Goal: Book appointment/travel/reservation

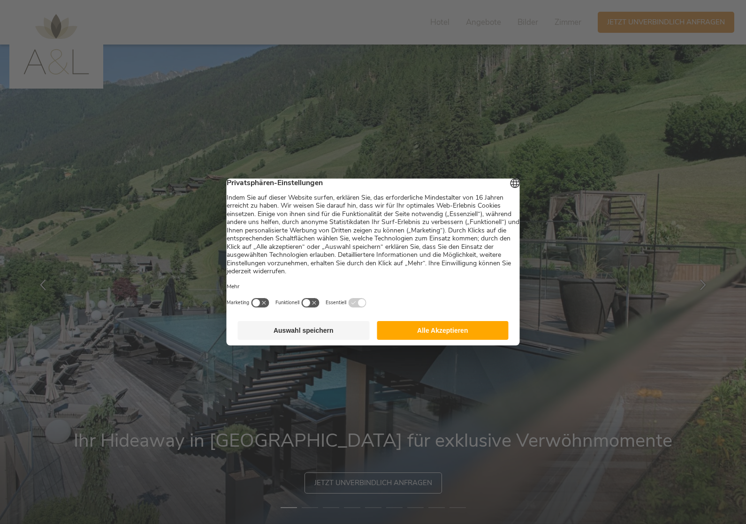
click at [460, 328] on button "Alle Akzeptieren" at bounding box center [443, 330] width 132 height 19
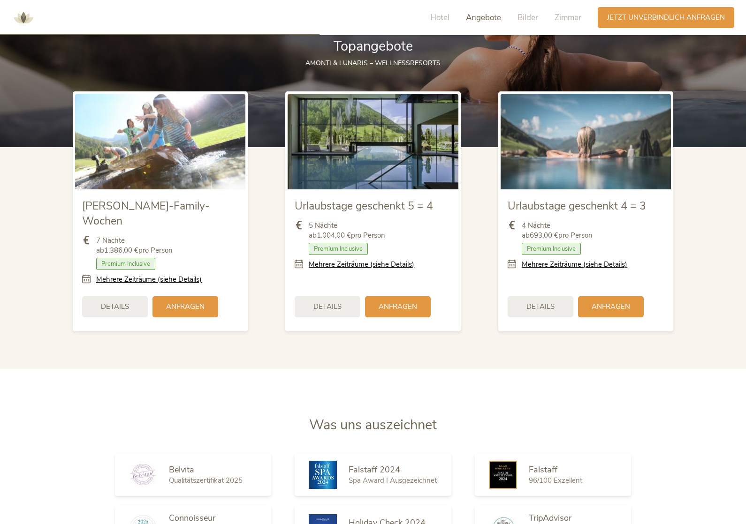
scroll to position [1201, 0]
click at [546, 304] on span "Details" at bounding box center [540, 306] width 28 height 10
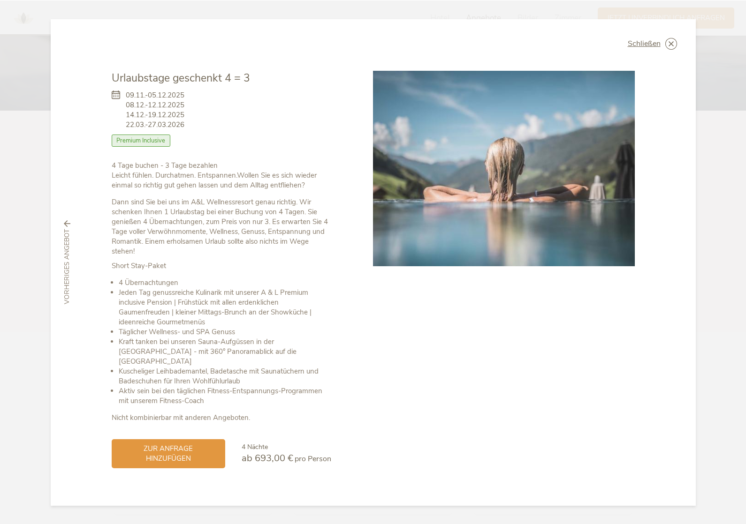
scroll to position [1237, 0]
click at [189, 450] on span "zur Anfrage hinzufügen" at bounding box center [168, 453] width 95 height 20
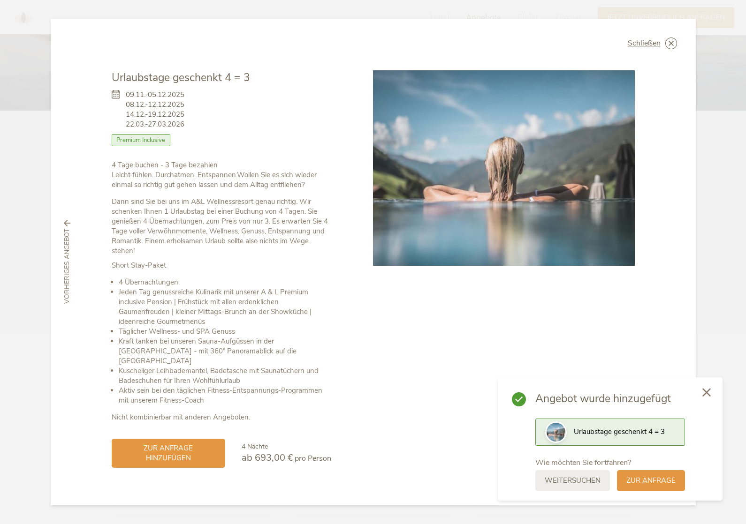
click at [710, 394] on icon at bounding box center [706, 392] width 8 height 8
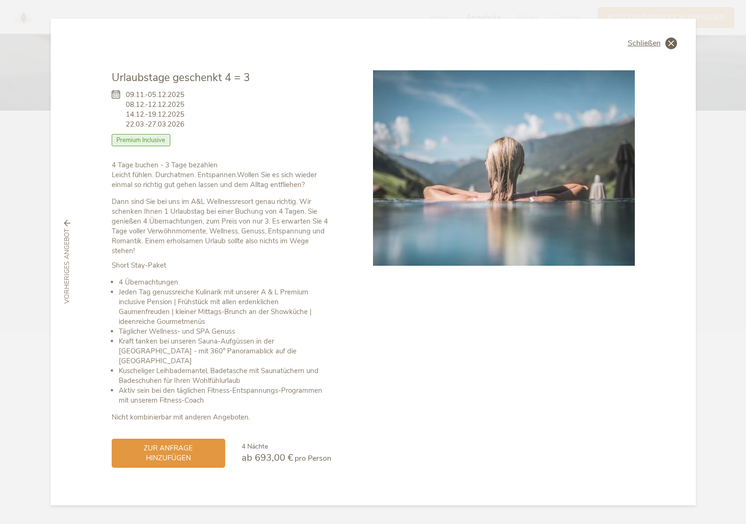
click at [671, 46] on icon at bounding box center [671, 44] width 12 height 12
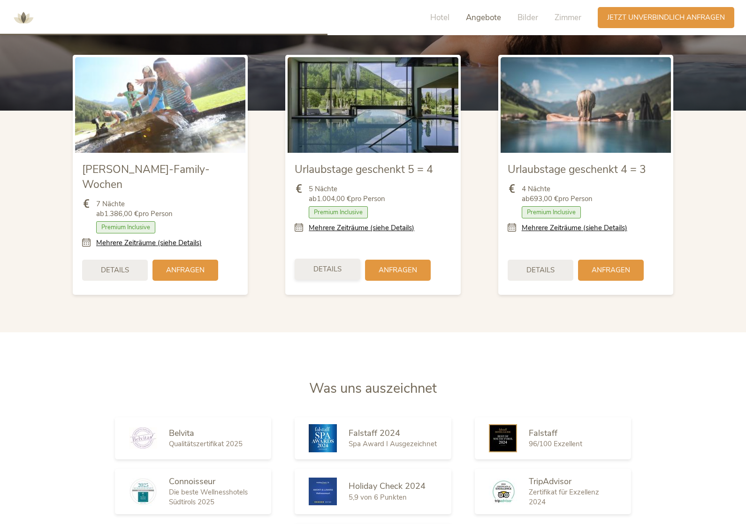
click at [336, 264] on span "Details" at bounding box center [327, 269] width 28 height 10
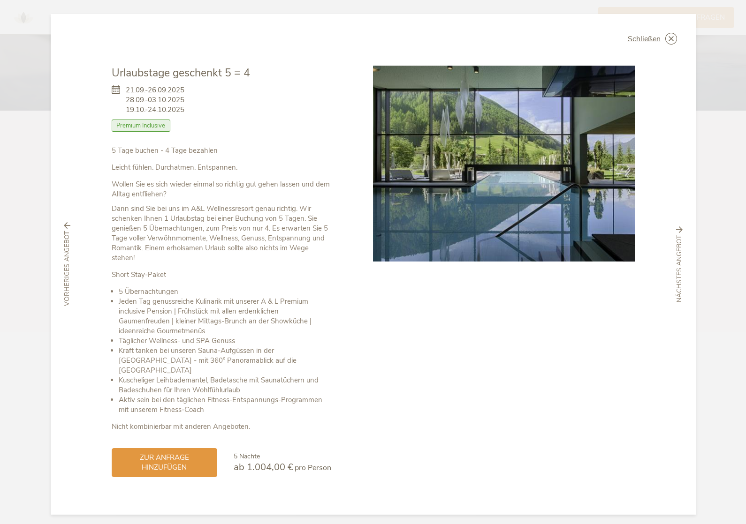
click at [694, 451] on div "Schließen Urlaubstage geschenkt 5 = 4 [DATE]-[DATE] [DATE]-[DATE] Halbpension" at bounding box center [373, 264] width 645 height 501
click at [676, 36] on icon at bounding box center [671, 39] width 12 height 12
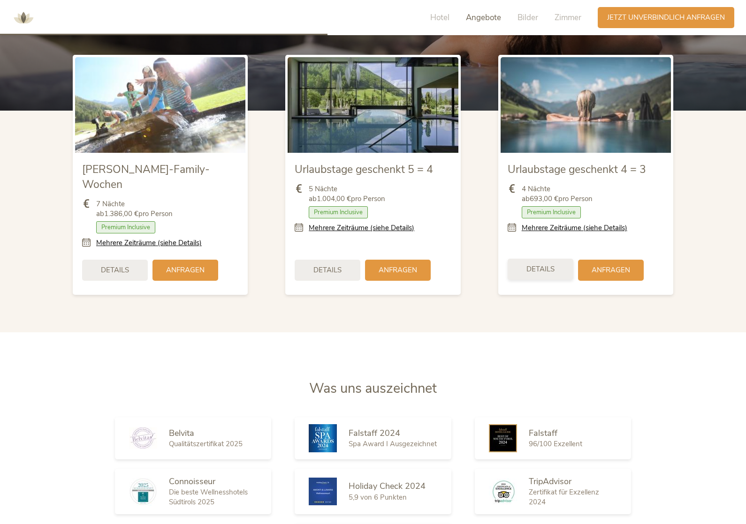
click at [548, 278] on div "Details Anfragen" at bounding box center [585, 270] width 156 height 30
click at [552, 267] on span "Details" at bounding box center [540, 269] width 28 height 10
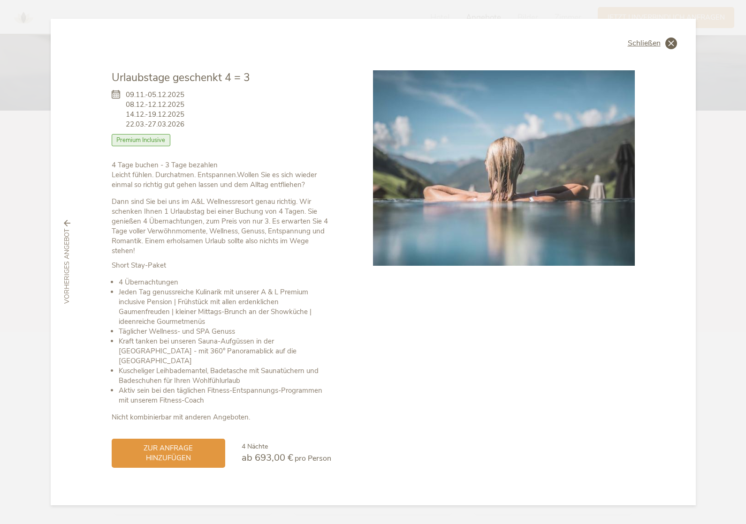
click at [672, 43] on icon at bounding box center [671, 44] width 12 height 12
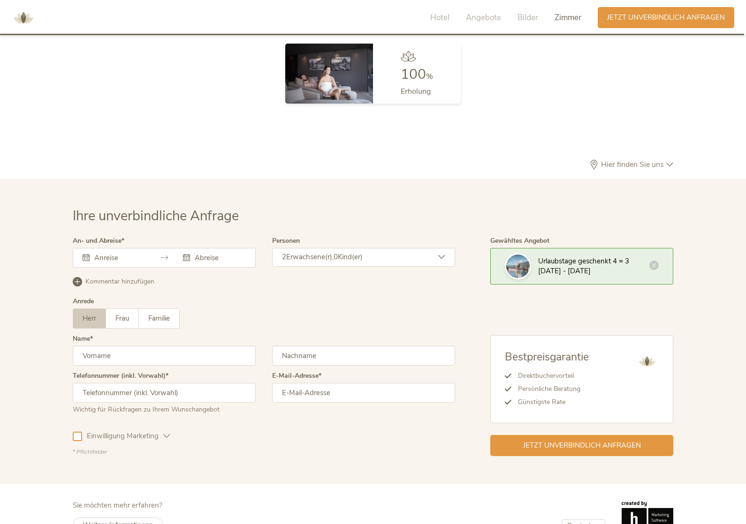
scroll to position [2804, 0]
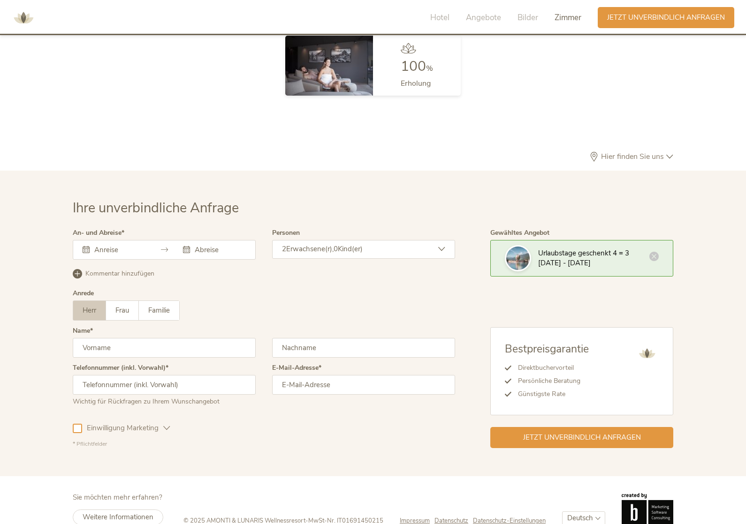
click at [656, 253] on icon at bounding box center [653, 256] width 9 height 9
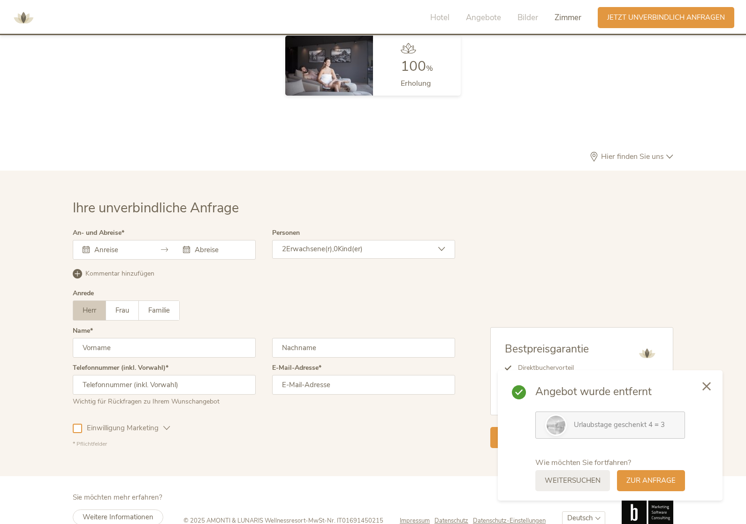
click at [724, 347] on div "Ihre unverbindliche Anfrage An- und Abreise [DATE] Mo Di Mi Do Fr Sa So 1 2 3 4…" at bounding box center [373, 324] width 746 height 306
click at [731, 351] on div "Ihre unverbindliche Anfrage An- und Abreise [DATE] Mo Di Mi Do Fr Sa So 1 2 3 4…" at bounding box center [373, 324] width 746 height 306
click at [711, 400] on div at bounding box center [706, 385] width 32 height 33
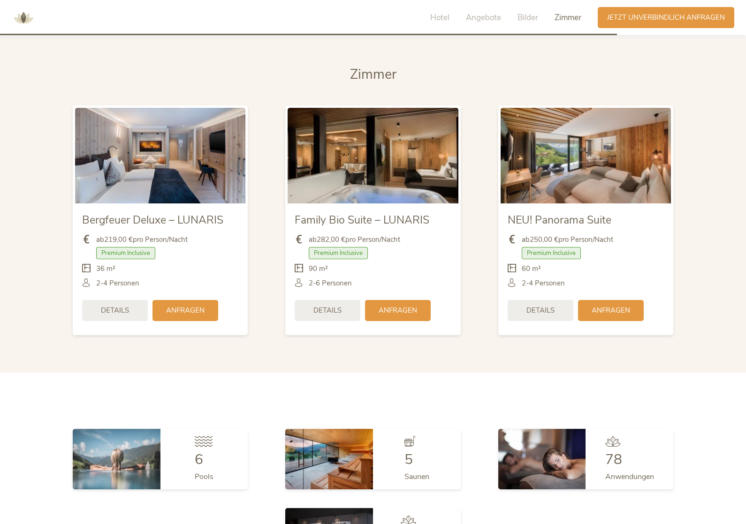
scroll to position [2330, 0]
